Goal: Information Seeking & Learning: Learn about a topic

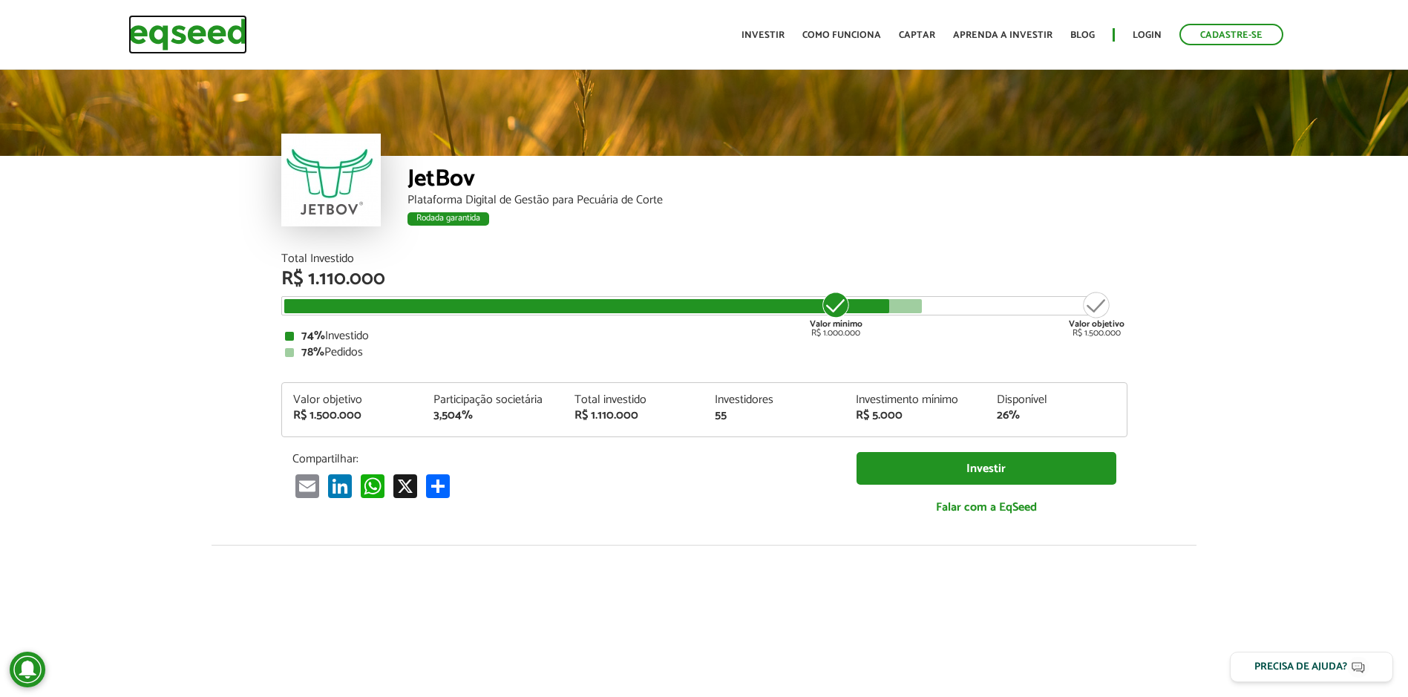
click at [209, 30] on img at bounding box center [187, 34] width 119 height 39
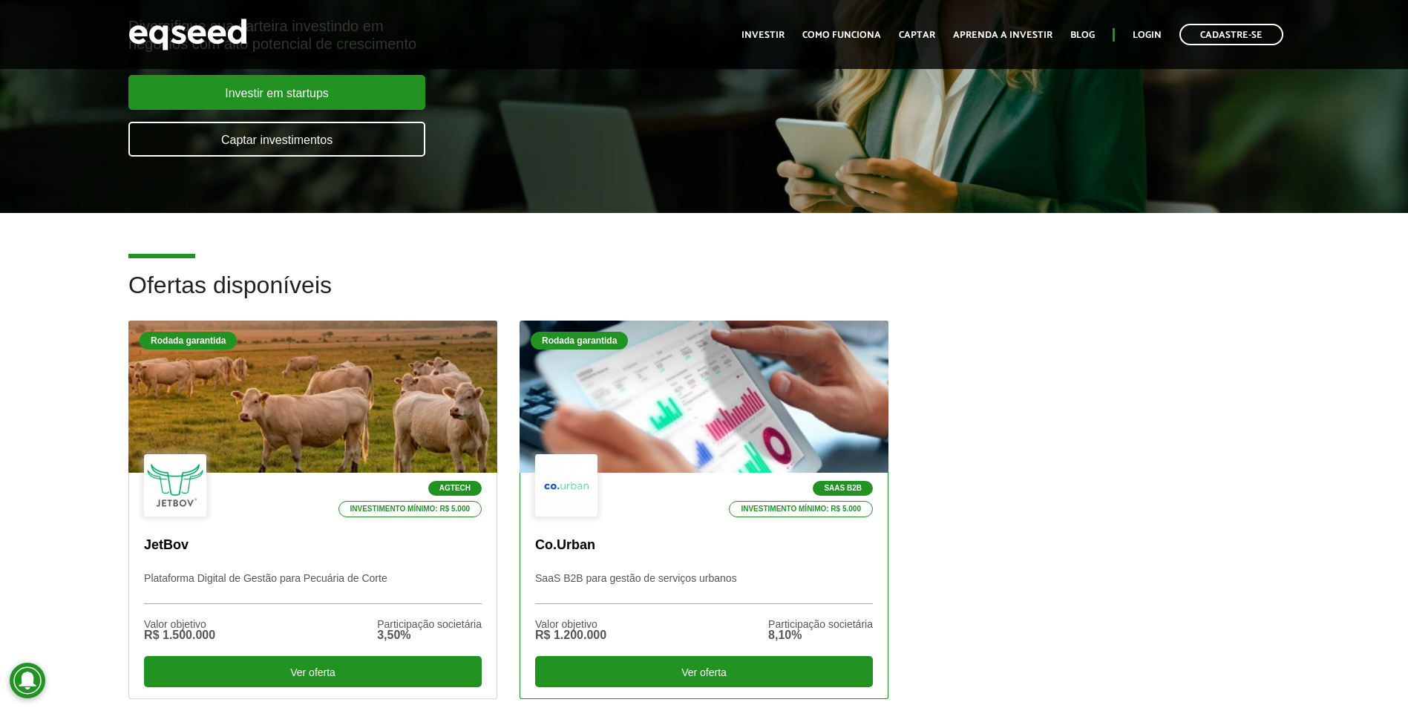
scroll to position [223, 0]
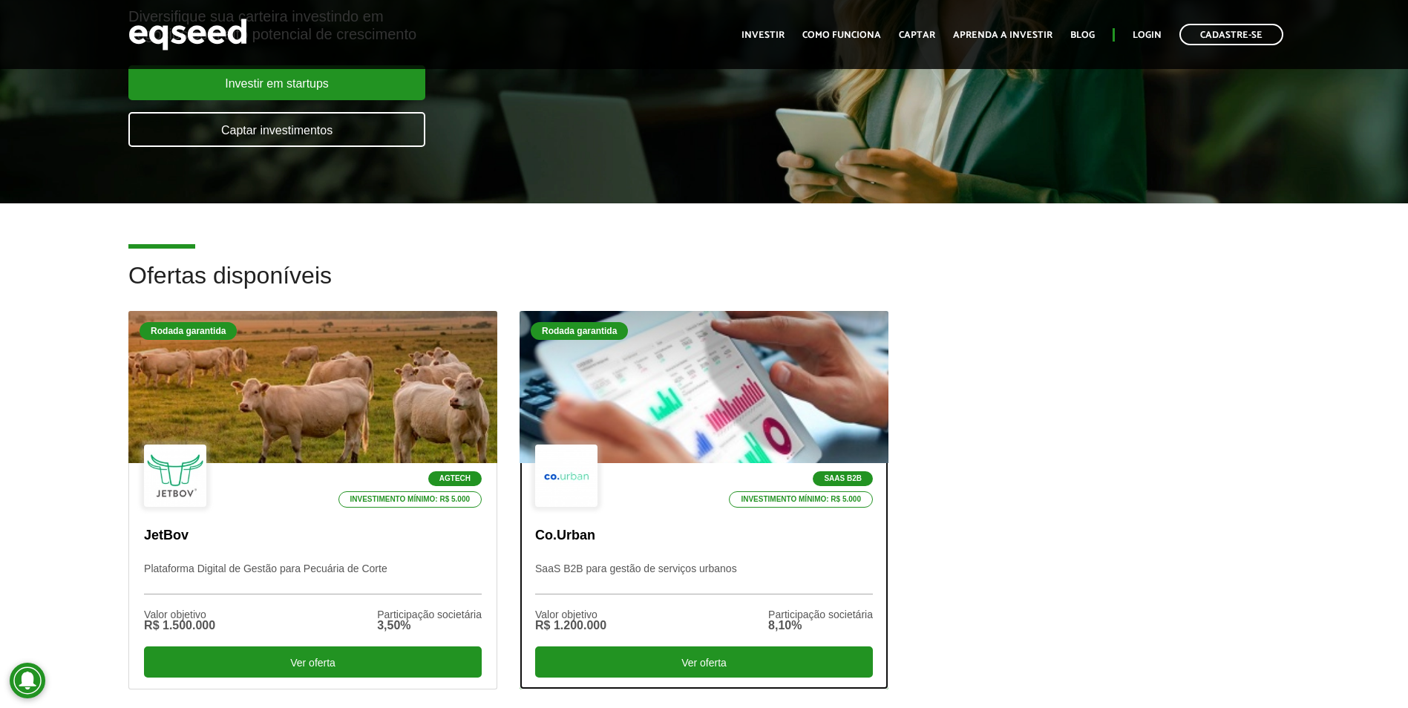
click at [644, 341] on div "Rodada garantida" at bounding box center [704, 333] width 347 height 22
